Goal: Transaction & Acquisition: Purchase product/service

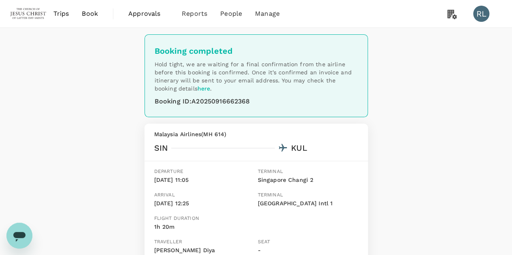
click at [91, 17] on span "Book" at bounding box center [90, 14] width 16 height 10
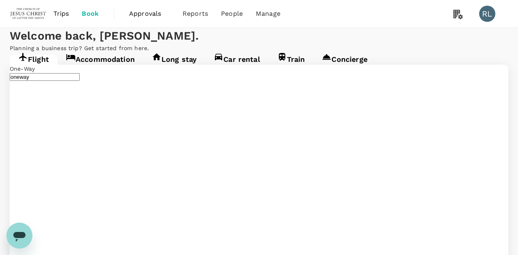
type input "Singapore Changi (SIN)"
type input "Kuala Lumpur Intl ([GEOGRAPHIC_DATA])"
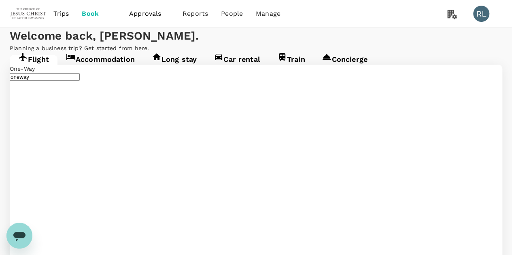
type input "Singapore Changi (SIN)"
type input "Kuala Lumpur Intl ([GEOGRAPHIC_DATA])"
type input "Singapore Changi (SIN)"
type input "Kuala Lumpur Intl ([GEOGRAPHIC_DATA])"
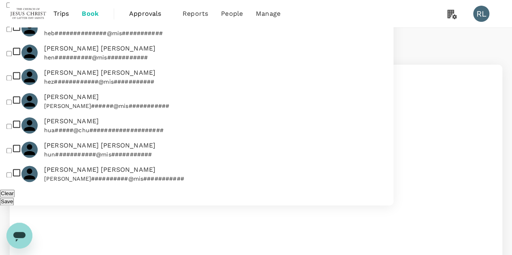
drag, startPoint x: 78, startPoint y: 55, endPoint x: 83, endPoint y: 54, distance: 5.7
type input "B"
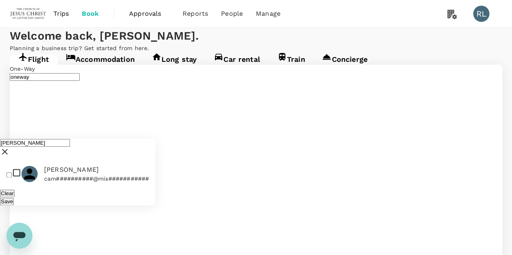
type input "VARNEY"
click at [12, 173] on input "checkbox" at bounding box center [8, 175] width 5 height 5
checkbox input "true"
click at [14, 198] on button "Save" at bounding box center [7, 202] width 14 height 8
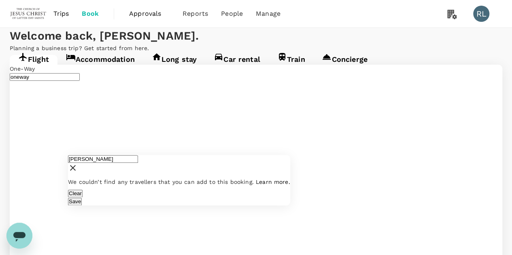
drag, startPoint x: 130, startPoint y: 60, endPoint x: 68, endPoint y: 57, distance: 62.8
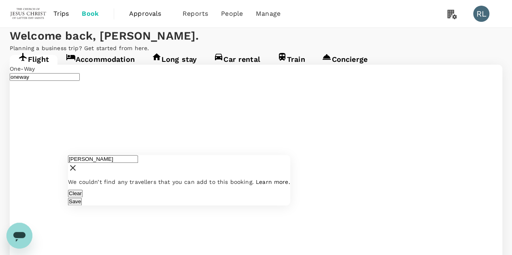
drag, startPoint x: 109, startPoint y: 59, endPoint x: 72, endPoint y: 62, distance: 36.5
click at [72, 155] on div "VARNEY" at bounding box center [179, 165] width 222 height 20
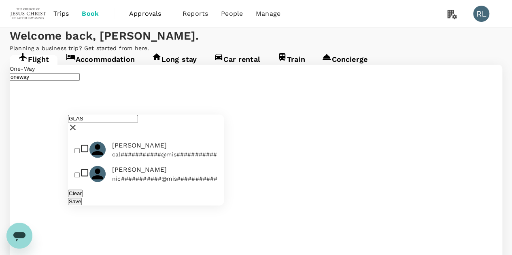
type input "GLAS"
click at [80, 173] on input "checkbox" at bounding box center [77, 175] width 5 height 5
checkbox input "true"
click at [82, 198] on button "Save" at bounding box center [75, 202] width 14 height 8
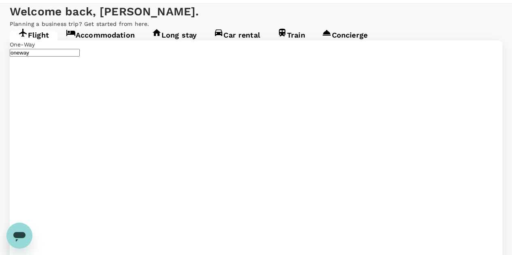
scroll to position [40, 0]
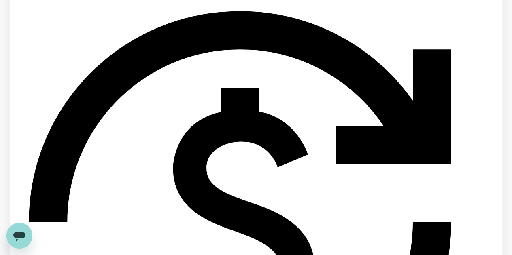
scroll to position [1503, 0]
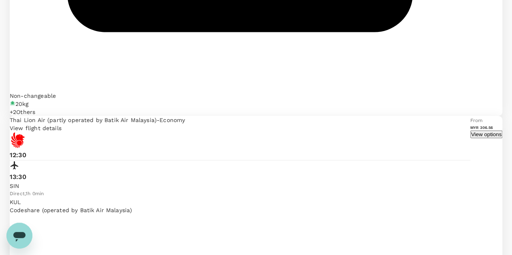
scroll to position [1296, 0]
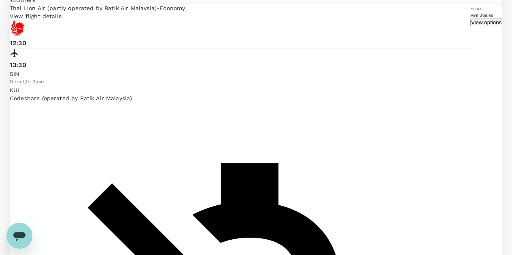
scroll to position [1368, 0]
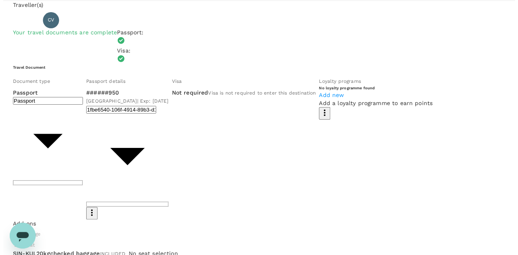
scroll to position [34, 0]
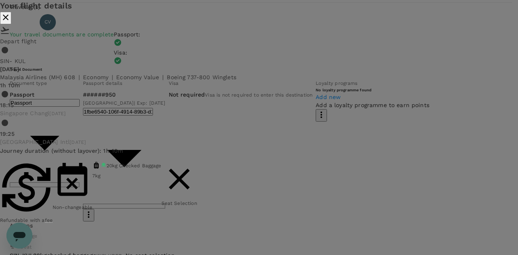
click at [11, 22] on icon "close" at bounding box center [6, 18] width 10 height 10
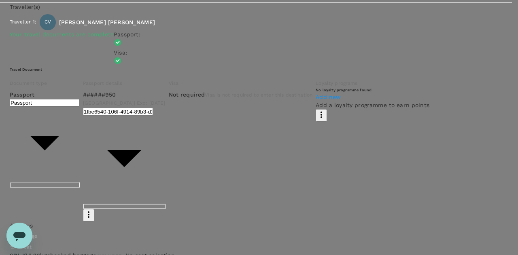
type input "99b23fb0-7a1b-47a2-be8e-fa9e56d8b3c2"
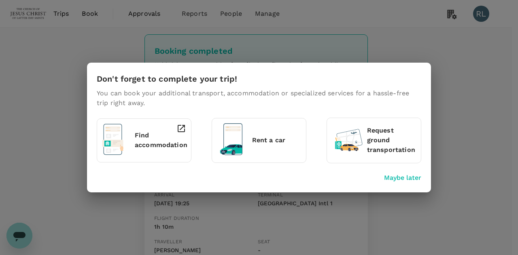
click at [408, 178] on p "Maybe later" at bounding box center [402, 178] width 37 height 10
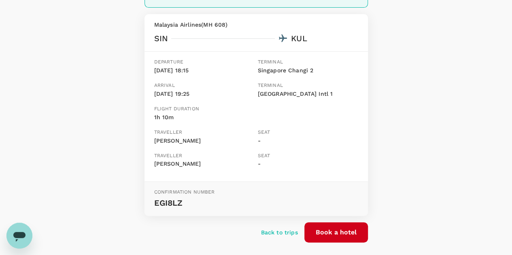
scroll to position [121, 0]
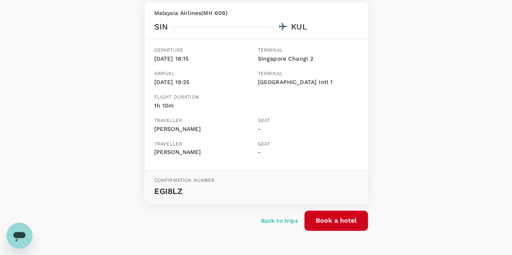
click at [423, 141] on div "Booking completed Hold tight, we are waiting for a final confirmation from the …" at bounding box center [256, 81] width 512 height 351
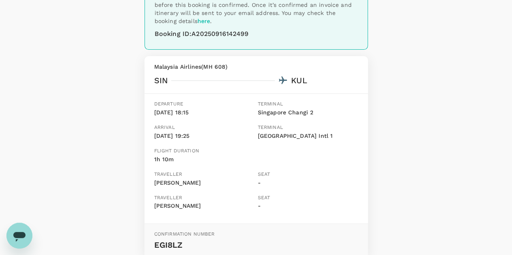
scroll to position [0, 0]
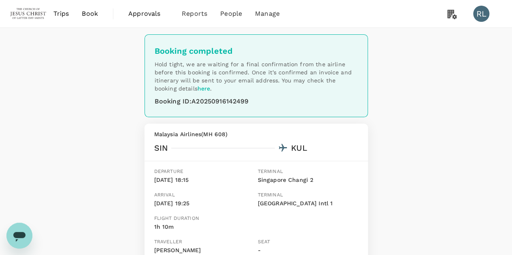
click at [87, 15] on span "Book" at bounding box center [90, 14] width 16 height 10
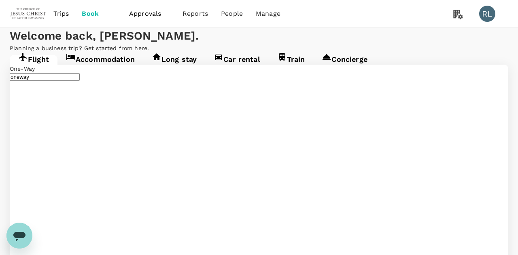
type input "Singapore Changi (SIN)"
type input "Kuala Lumpur Intl ([GEOGRAPHIC_DATA])"
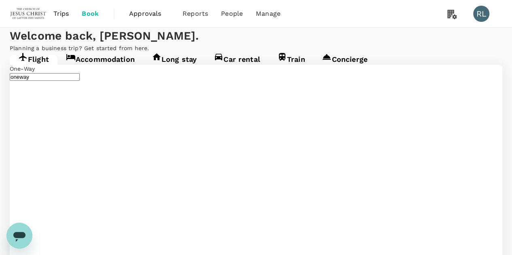
type input "Singapore Changi (SIN)"
type input "Kuala Lumpur Intl ([GEOGRAPHIC_DATA])"
type input "Singapore Changi (SIN)"
type input "Kuala Lumpur Intl ([GEOGRAPHIC_DATA])"
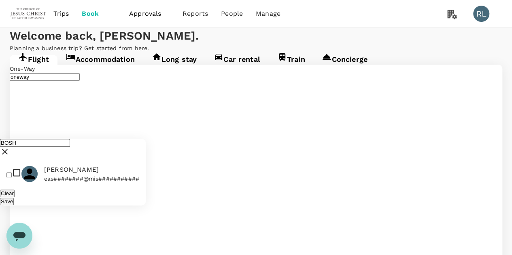
type input "BOSH"
click at [12, 173] on input "checkbox" at bounding box center [8, 175] width 5 height 5
checkbox input "true"
click at [14, 198] on button "Save" at bounding box center [7, 202] width 14 height 8
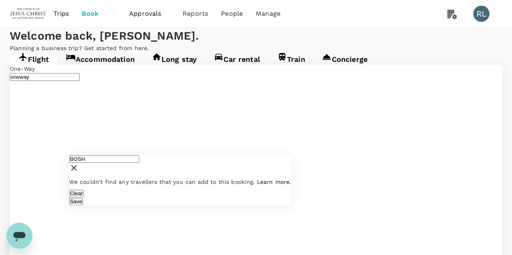
drag, startPoint x: 109, startPoint y: 62, endPoint x: 77, endPoint y: 65, distance: 32.6
click at [77, 155] on div "BOSH" at bounding box center [180, 165] width 222 height 20
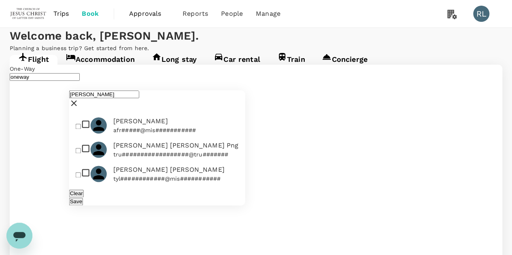
type input "FRAN"
click at [81, 124] on input "checkbox" at bounding box center [78, 126] width 5 height 5
checkbox input "true"
click at [83, 198] on button "Save" at bounding box center [76, 202] width 14 height 8
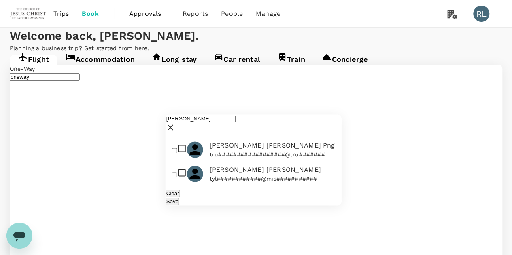
click at [206, 115] on input "FRAN" at bounding box center [201, 119] width 70 height 8
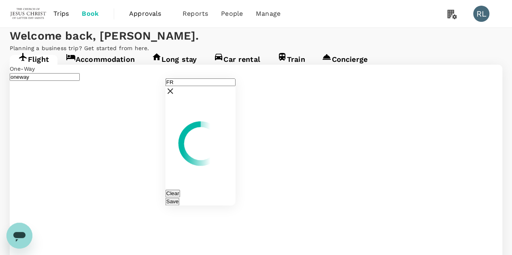
type input "F"
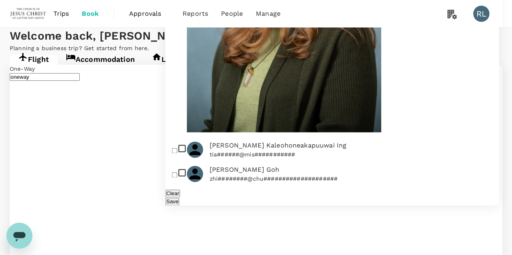
scroll to position [436, 0]
type input "ING"
click at [177, 149] on input "checkbox" at bounding box center [174, 151] width 5 height 5
checkbox input "true"
click at [179, 198] on button "Save" at bounding box center [173, 202] width 14 height 8
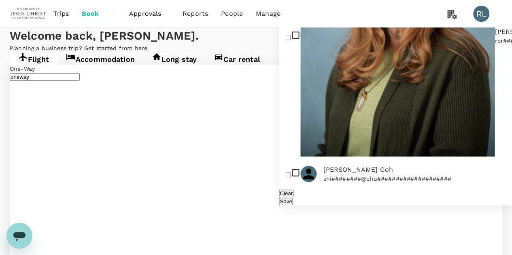
drag, startPoint x: 317, startPoint y: 59, endPoint x: 270, endPoint y: 62, distance: 47.1
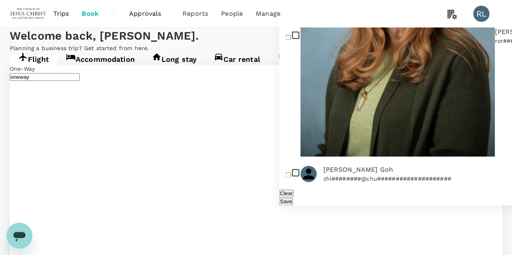
type input "I"
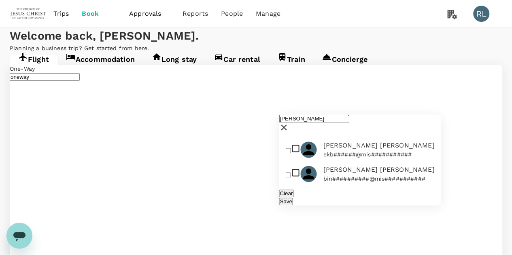
type input "BINGHAM"
click at [290, 149] on input "checkbox" at bounding box center [287, 151] width 5 height 5
checkbox input "true"
click at [293, 198] on button "Save" at bounding box center [286, 202] width 14 height 8
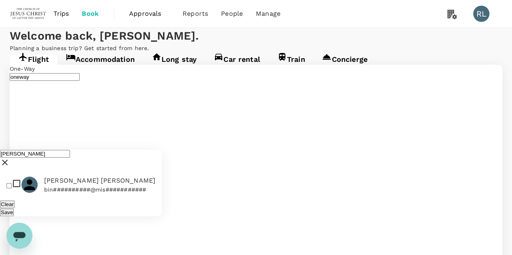
drag, startPoint x: 61, startPoint y: 70, endPoint x: 7, endPoint y: 76, distance: 53.8
click at [7, 150] on div "BINGHAM" at bounding box center [81, 160] width 162 height 20
type input "LINDSTROM"
click at [11, 183] on input "checkbox" at bounding box center [8, 185] width 5 height 5
checkbox input "true"
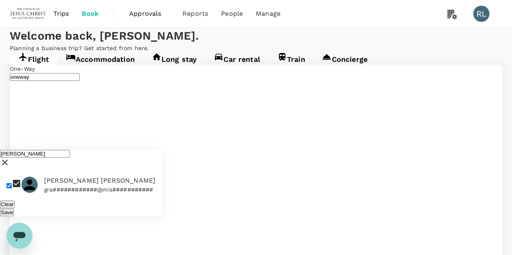
click at [14, 209] on button "Save" at bounding box center [7, 213] width 14 height 8
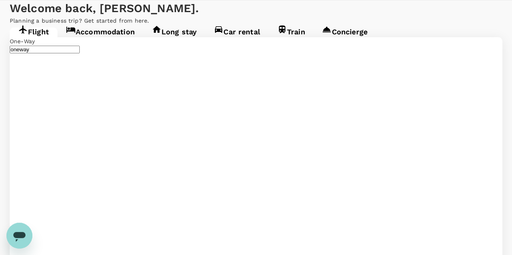
scroll to position [81, 0]
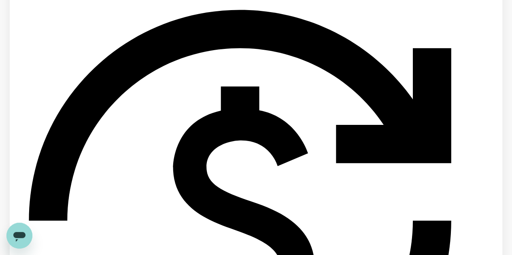
scroll to position [1503, 0]
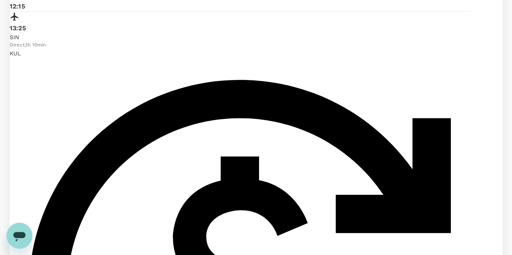
scroll to position [364, 0]
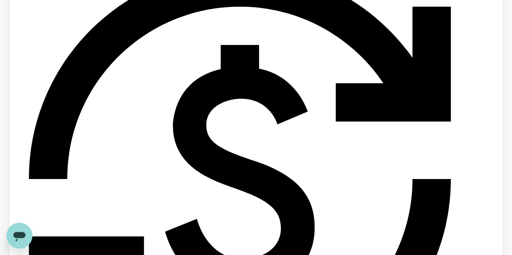
scroll to position [469, 0]
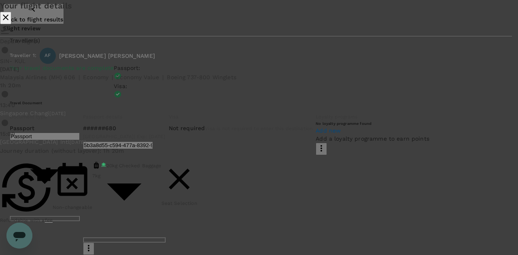
click at [11, 22] on icon "close" at bounding box center [6, 18] width 10 height 10
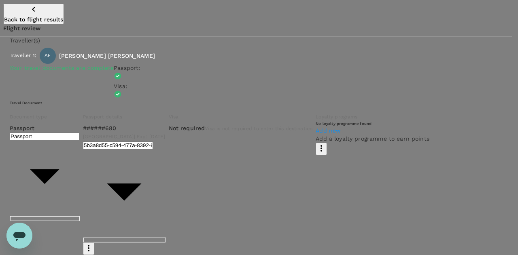
type input "9b357727-6904-47bd-a44e-9a56bf7dfc7a"
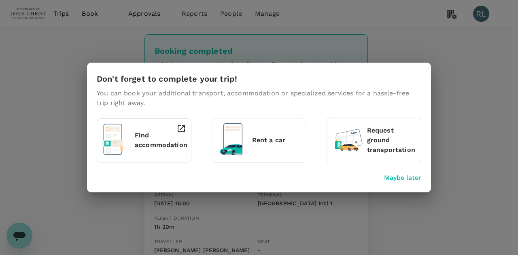
drag, startPoint x: 409, startPoint y: 179, endPoint x: 400, endPoint y: 183, distance: 9.6
click at [409, 179] on p "Maybe later" at bounding box center [402, 178] width 37 height 10
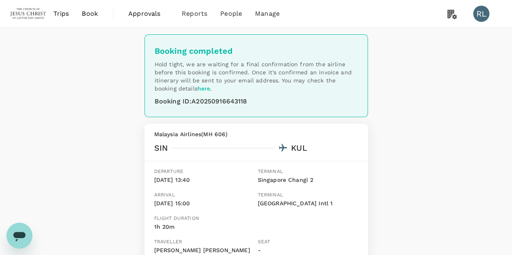
click at [87, 13] on span "Book" at bounding box center [90, 14] width 16 height 10
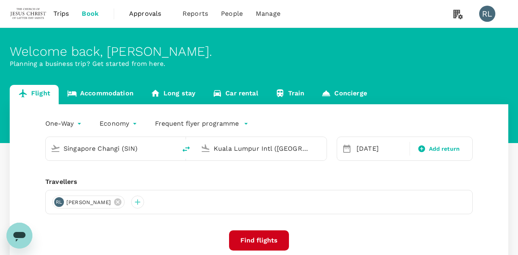
type input "Singapore Changi (SIN)"
type input "Kuala Lumpur Intl ([GEOGRAPHIC_DATA])"
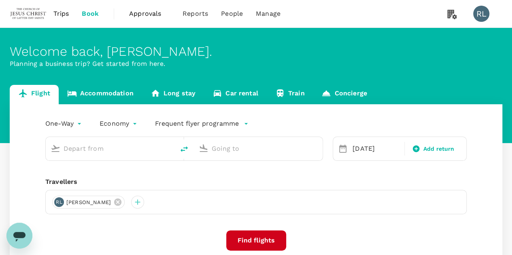
type input "Singapore Changi (SIN)"
type input "Kuala Lumpur Intl ([GEOGRAPHIC_DATA])"
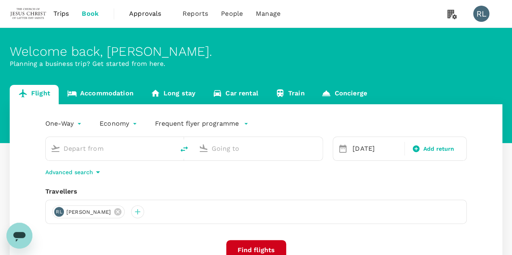
type input "Singapore Changi (SIN)"
type input "Kuala Lumpur Intl ([GEOGRAPHIC_DATA])"
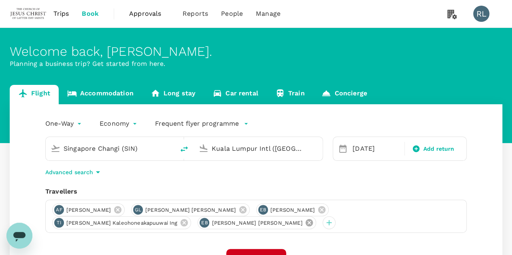
click at [305, 224] on icon at bounding box center [309, 223] width 9 height 9
click at [181, 226] on icon at bounding box center [184, 222] width 7 height 7
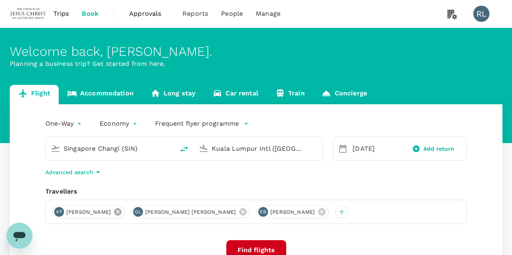
click at [121, 213] on icon at bounding box center [117, 212] width 7 height 7
click at [160, 209] on icon at bounding box center [164, 212] width 9 height 9
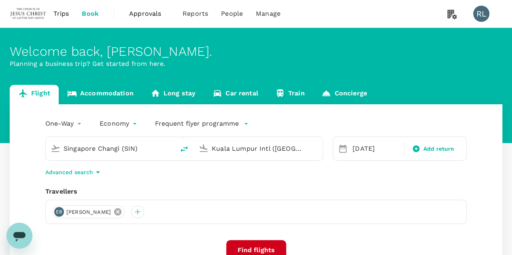
click at [122, 213] on icon at bounding box center [117, 212] width 9 height 9
click at [57, 213] on div at bounding box center [58, 212] width 13 height 13
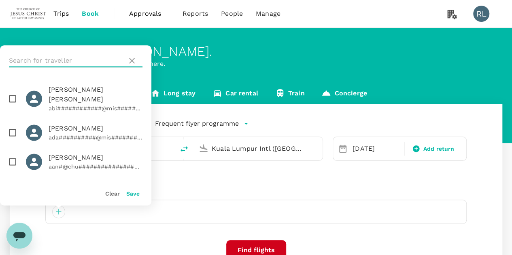
click at [65, 59] on input "text" at bounding box center [66, 60] width 115 height 13
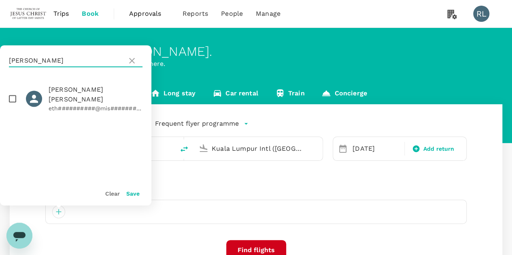
type input "MOUL"
click at [13, 95] on input "checkbox" at bounding box center [12, 98] width 17 height 17
checkbox input "true"
click at [131, 194] on button "Save" at bounding box center [132, 194] width 13 height 6
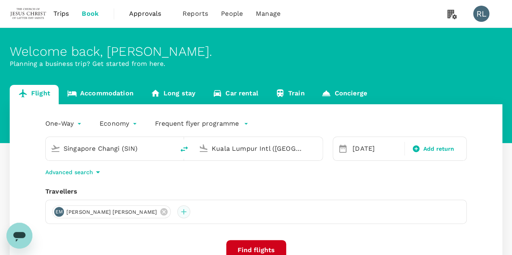
click at [177, 213] on div at bounding box center [183, 212] width 13 height 13
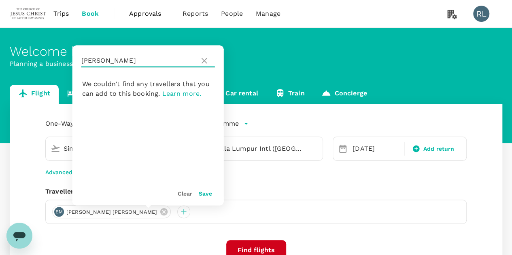
drag, startPoint x: 104, startPoint y: 63, endPoint x: 83, endPoint y: 64, distance: 21.9
click at [83, 64] on input "MOUL" at bounding box center [138, 60] width 115 height 13
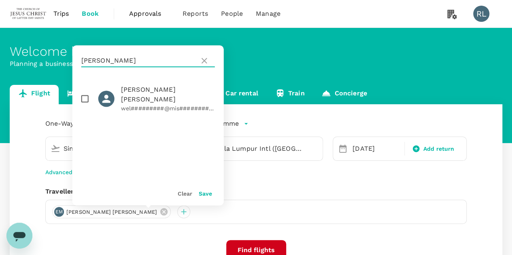
type input "BODINE"
click at [85, 95] on input "checkbox" at bounding box center [85, 98] width 17 height 17
checkbox input "true"
click at [204, 196] on button "Save" at bounding box center [205, 194] width 13 height 6
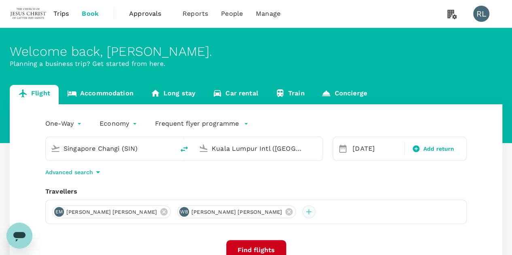
click at [302, 214] on div at bounding box center [308, 212] width 13 height 13
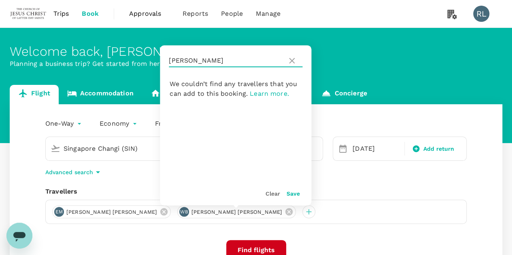
drag, startPoint x: 199, startPoint y: 57, endPoint x: 151, endPoint y: 68, distance: 49.3
click at [151, 68] on div "Welcome back , Robert Burnell . Planning a business trip? Get started from here…" at bounding box center [256, 180] width 512 height 305
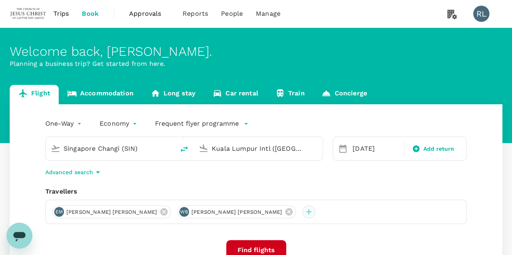
click at [302, 212] on div at bounding box center [308, 212] width 13 height 13
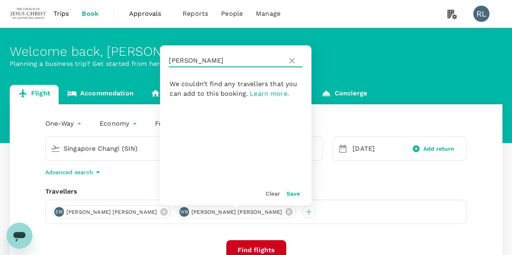
drag, startPoint x: 200, startPoint y: 65, endPoint x: 170, endPoint y: 63, distance: 30.4
click at [170, 63] on input "BODINE" at bounding box center [226, 60] width 115 height 13
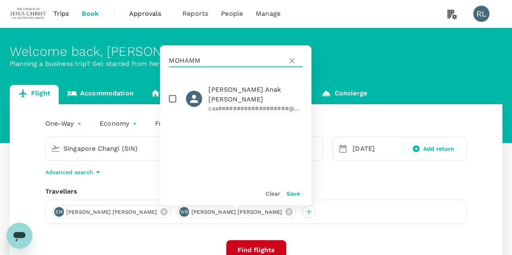
type input "MOHAMM"
click at [170, 100] on input "checkbox" at bounding box center [172, 98] width 17 height 17
checkbox input "true"
click at [289, 194] on button "Save" at bounding box center [292, 194] width 13 height 6
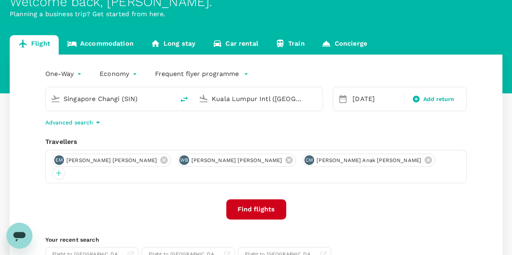
scroll to position [81, 0]
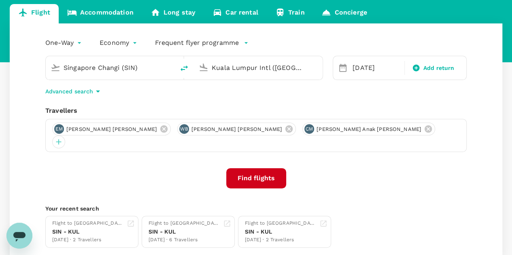
click at [264, 168] on button "Find flights" at bounding box center [256, 178] width 60 height 20
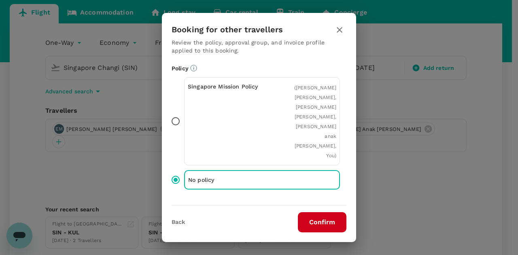
click at [321, 221] on button "Confirm" at bounding box center [322, 223] width 49 height 20
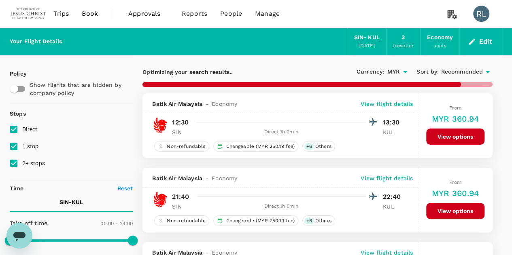
click at [488, 73] on icon at bounding box center [488, 72] width 10 height 10
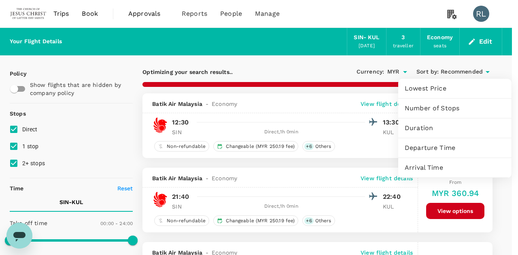
click at [430, 147] on span "Departure Time" at bounding box center [455, 148] width 100 height 10
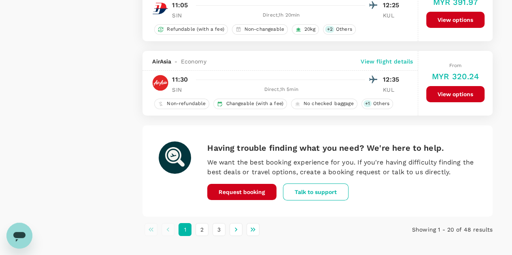
scroll to position [1503, 0]
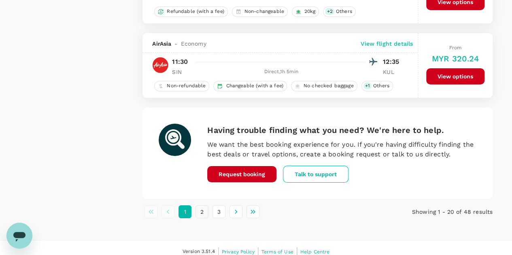
click at [203, 206] on button "2" at bounding box center [202, 212] width 13 height 13
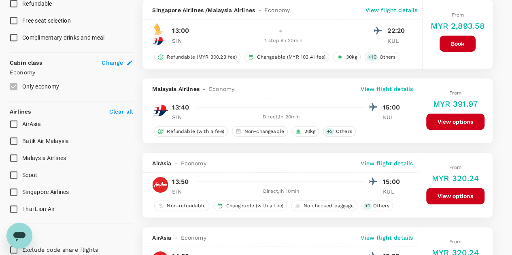
scroll to position [405, 0]
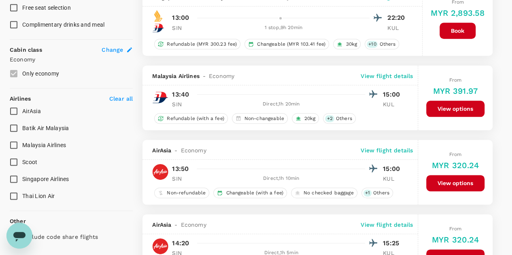
click at [448, 109] on button "View options" at bounding box center [455, 109] width 58 height 16
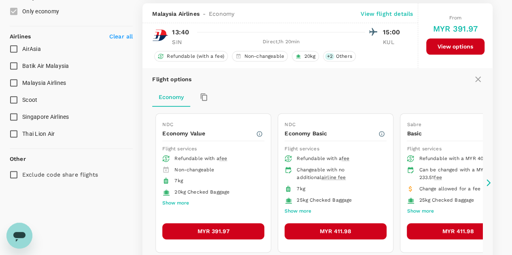
scroll to position [469, 0]
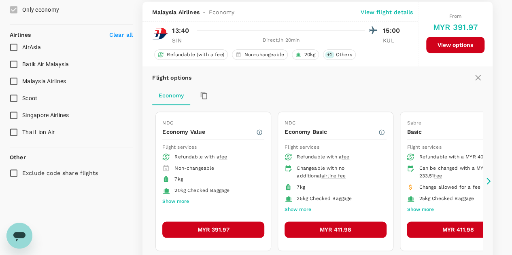
click at [222, 224] on button "MYR 391.97" at bounding box center [213, 230] width 102 height 16
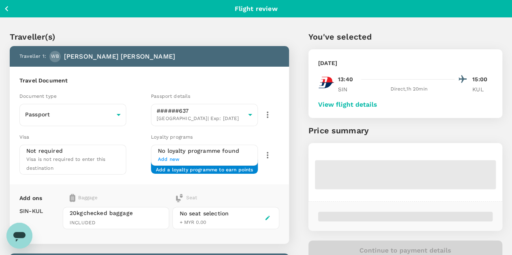
click at [377, 105] on button "View flight details" at bounding box center [347, 104] width 59 height 7
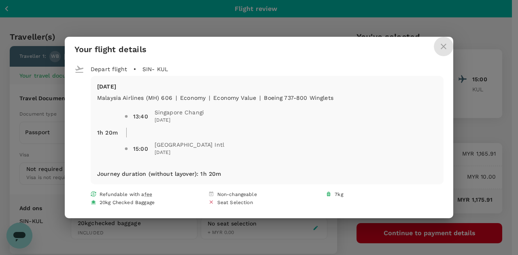
click at [446, 44] on icon "close" at bounding box center [444, 47] width 10 height 10
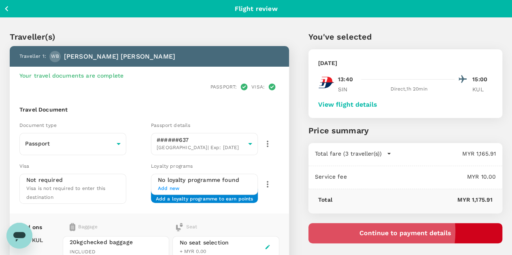
click at [416, 232] on button "Continue to payment details" at bounding box center [406, 234] width 194 height 20
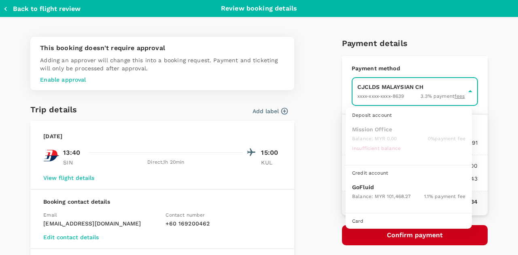
scroll to position [21, 0]
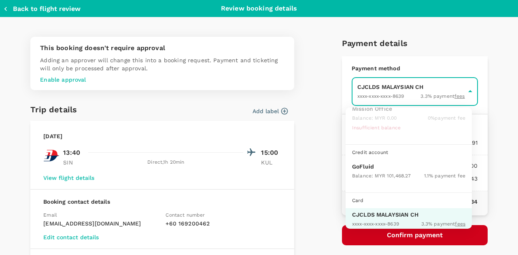
click at [362, 171] on div "Balance : MYR 101,468.27" at bounding box center [381, 176] width 59 height 10
type input "9b357727-6904-47bd-a44e-9a56bf7dfc7a"
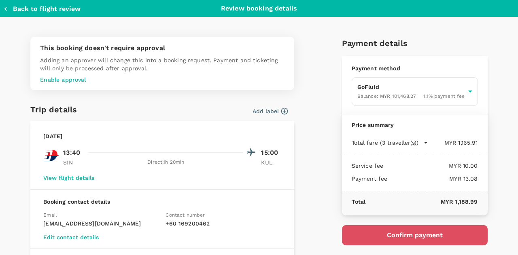
click at [398, 234] on button "Confirm payment" at bounding box center [415, 236] width 146 height 20
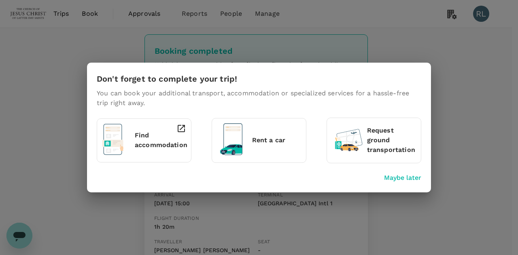
click at [392, 177] on p "Maybe later" at bounding box center [402, 178] width 37 height 10
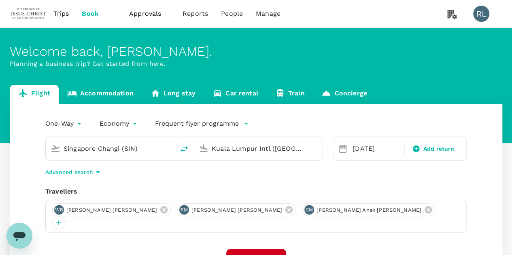
type input "Singapore Changi (SIN)"
type input "Kuala Lumpur Intl ([GEOGRAPHIC_DATA])"
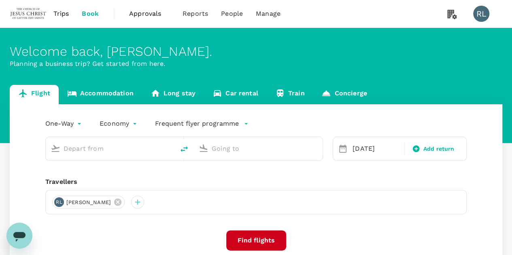
type input "Singapore Changi (SIN)"
type input "Kuala Lumpur Intl ([GEOGRAPHIC_DATA])"
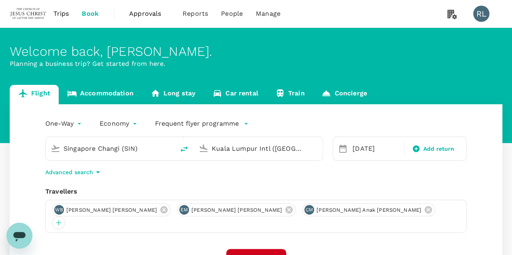
click at [64, 15] on span "Trips" at bounding box center [61, 14] width 16 height 10
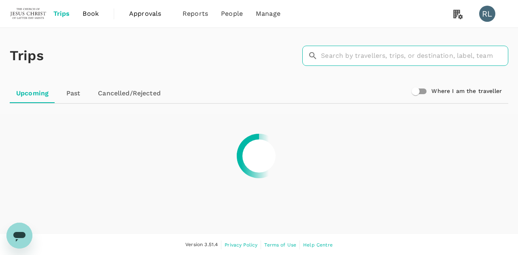
click at [370, 60] on input "text" at bounding box center [414, 56] width 187 height 20
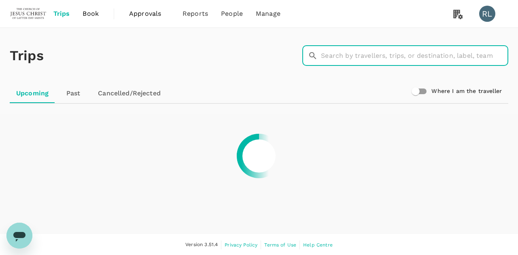
type input "t"
type input "ho"
